Goal: Information Seeking & Learning: Learn about a topic

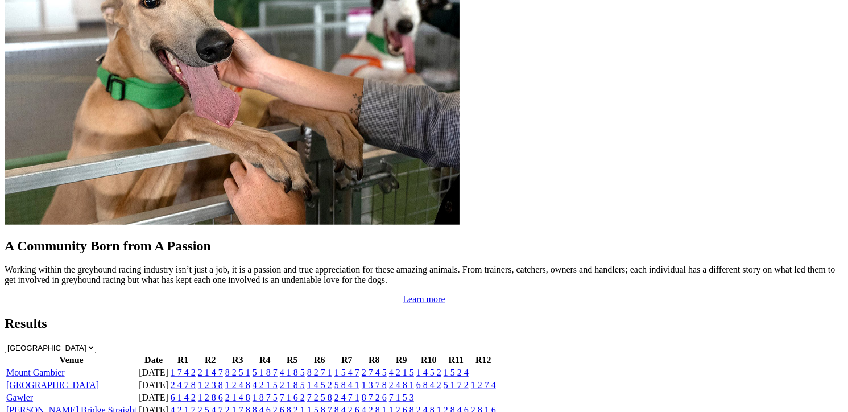
scroll to position [967, 0]
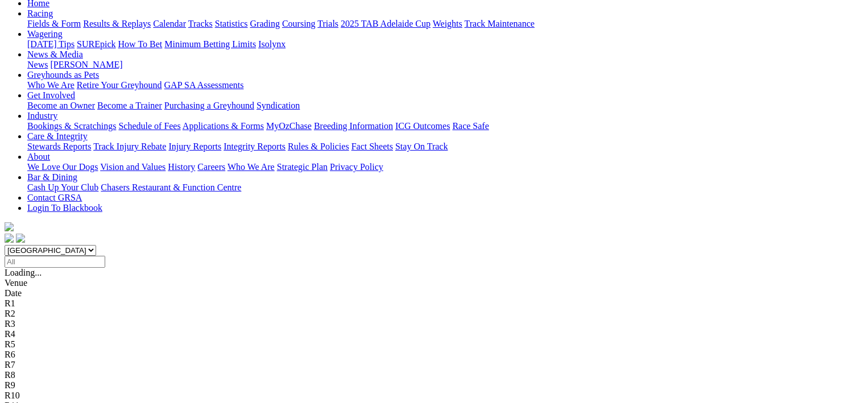
scroll to position [114, 0]
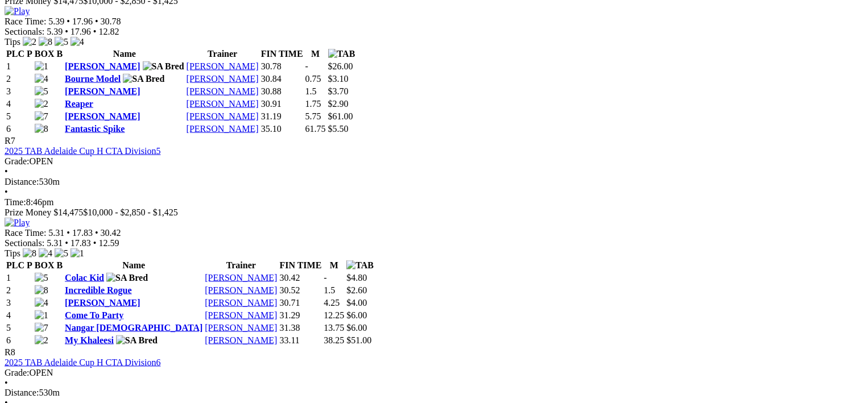
scroll to position [1706, 0]
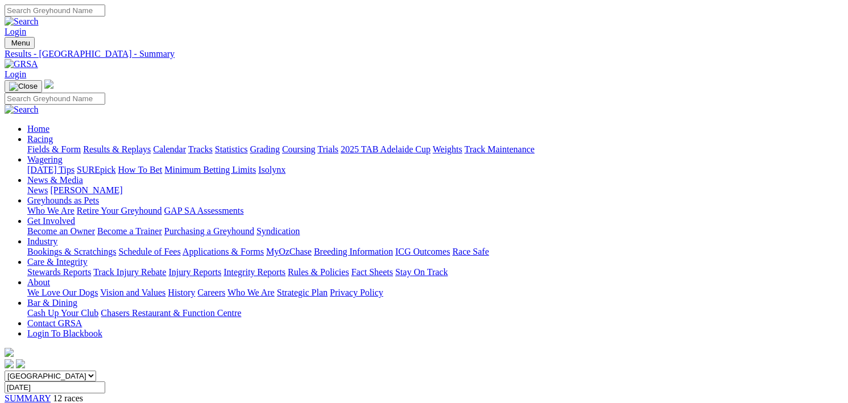
click at [53, 134] on link "Racing" at bounding box center [40, 139] width 26 height 10
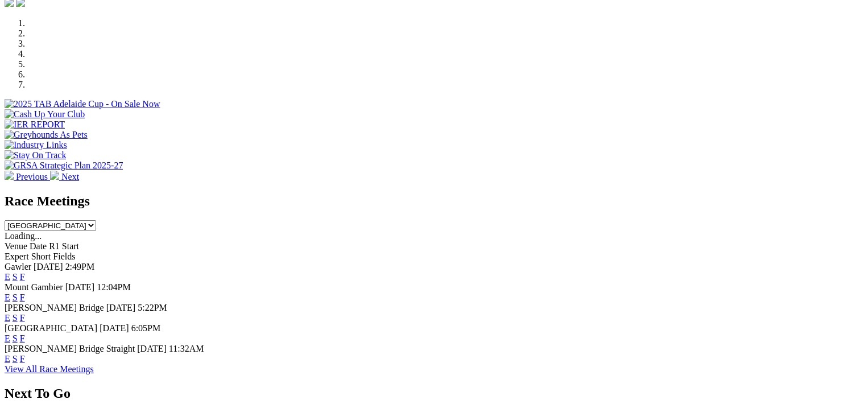
scroll to position [341, 0]
click at [25, 272] on link "F" at bounding box center [22, 277] width 5 height 10
